Goal: Use online tool/utility: Utilize a website feature to perform a specific function

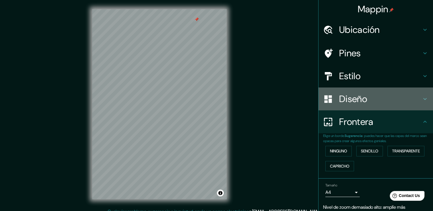
click at [347, 102] on h4 "Diseño" at bounding box center [380, 98] width 82 height 11
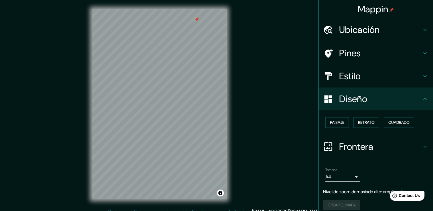
click at [342, 40] on div "Ubicación" at bounding box center [376, 29] width 114 height 23
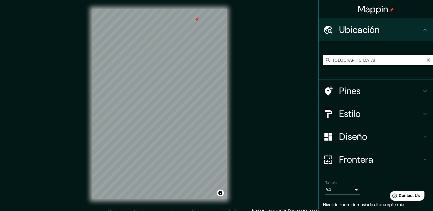
click at [345, 56] on input "[GEOGRAPHIC_DATA]" at bounding box center [378, 60] width 110 height 10
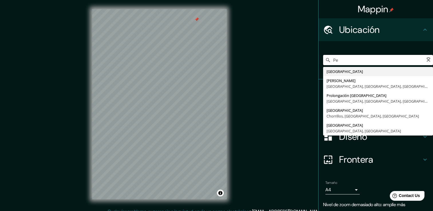
type input "P"
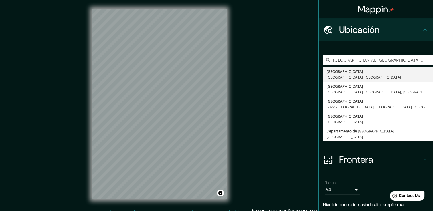
type input "[GEOGRAPHIC_DATA], [GEOGRAPHIC_DATA], [GEOGRAPHIC_DATA]"
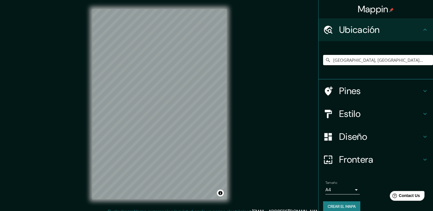
click at [338, 130] on div "Diseño" at bounding box center [376, 136] width 114 height 23
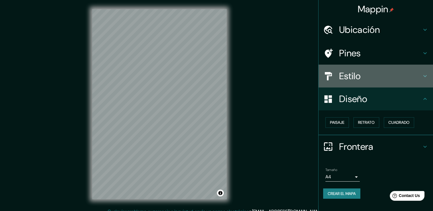
click at [428, 75] on icon at bounding box center [425, 76] width 7 height 7
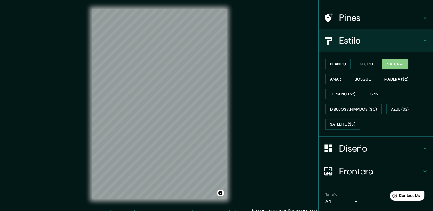
scroll to position [54, 0]
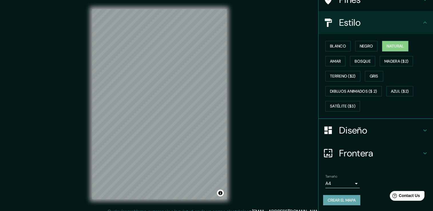
click at [333, 197] on font "Crear el mapa" at bounding box center [342, 200] width 28 height 7
click at [339, 197] on div "Crear el mapa" at bounding box center [375, 200] width 105 height 11
click at [328, 197] on font "Crear el mapa" at bounding box center [342, 200] width 28 height 7
click at [139, 98] on div at bounding box center [139, 99] width 5 height 5
click at [193, 88] on div at bounding box center [193, 87] width 5 height 5
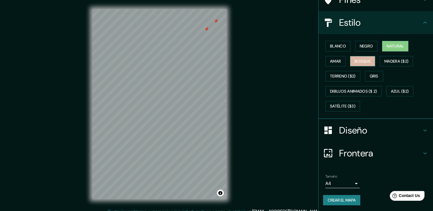
click at [363, 65] on button "Bosque" at bounding box center [362, 61] width 25 height 11
click at [334, 59] on font "Amar" at bounding box center [335, 61] width 11 height 7
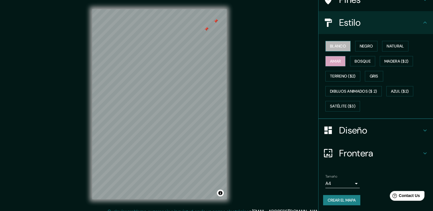
click at [337, 46] on font "Blanco" at bounding box center [338, 46] width 16 height 7
click at [355, 44] on button "Negro" at bounding box center [366, 46] width 23 height 11
click at [334, 60] on font "Amar" at bounding box center [335, 61] width 11 height 7
click at [363, 62] on font "Bosque" at bounding box center [363, 61] width 16 height 7
click at [334, 58] on font "Amar" at bounding box center [335, 61] width 11 height 7
